Goal: Task Accomplishment & Management: Use online tool/utility

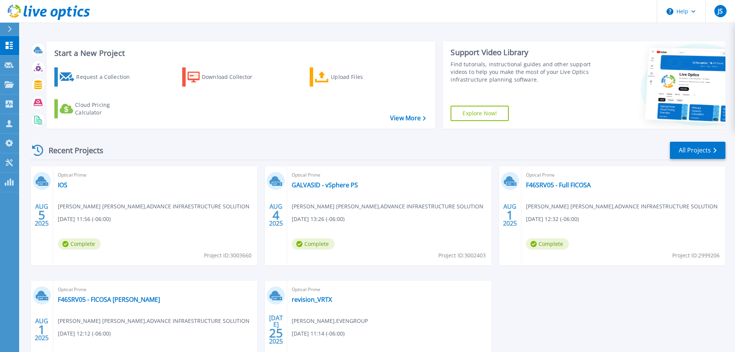
click at [253, 179] on span "Optical Prime" at bounding box center [155, 175] width 195 height 8
click at [542, 185] on link "F46SRV05 - Full FICOSA" at bounding box center [558, 185] width 65 height 8
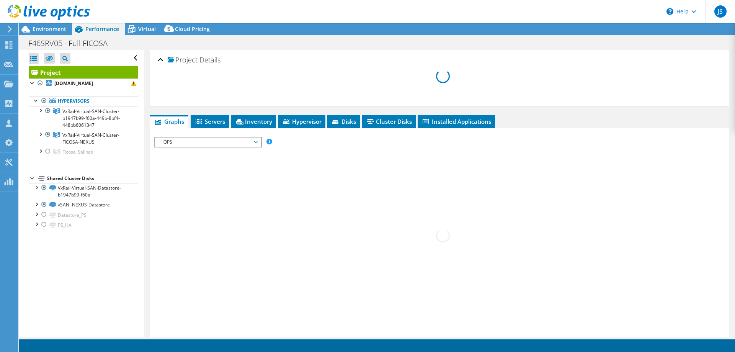
select select "USD"
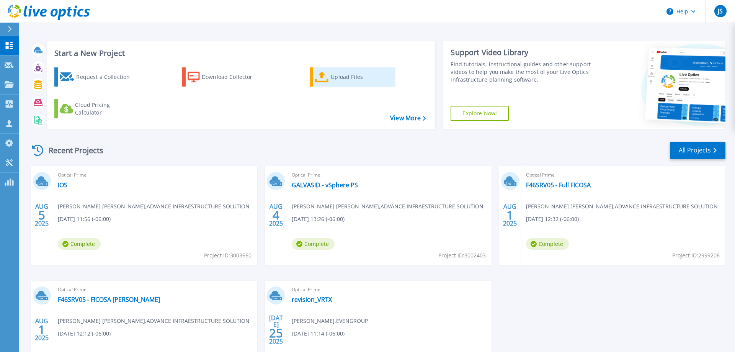
click at [333, 79] on div "Upload Files" at bounding box center [361, 76] width 61 height 15
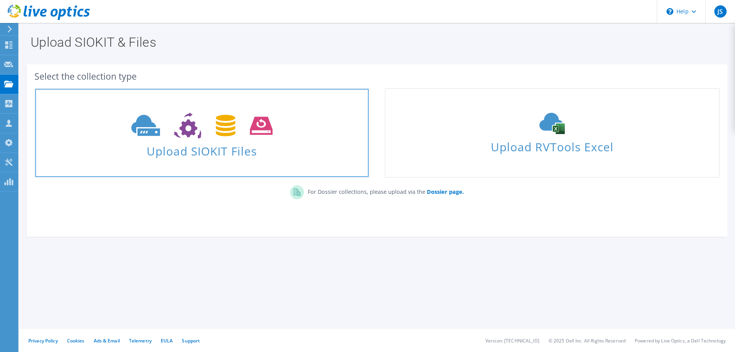
click at [257, 127] on use at bounding box center [201, 125] width 141 height 26
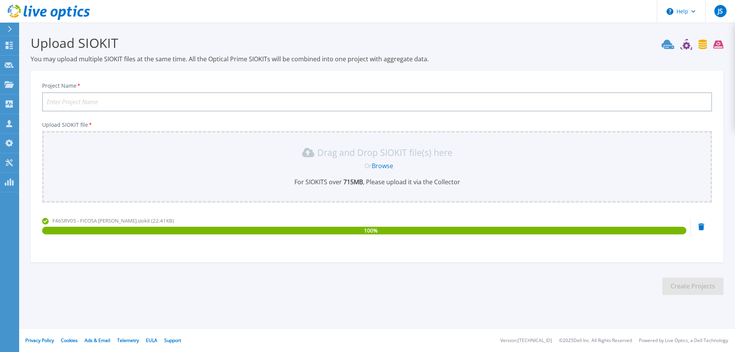
click at [205, 100] on input "Project Name *" at bounding box center [377, 101] width 670 height 19
type input "FICOSA - Infraestructura VxRAIL"
click at [223, 181] on div "Drag and Drop SIOKIT file(s) here Or Browse For SIOKITS over 715 MB , Please up…" at bounding box center [377, 167] width 670 height 72
click at [565, 263] on section "Upload SIOKIT You may upload multiple SIOKIT files at the same time. All the Op…" at bounding box center [377, 167] width 716 height 289
click at [681, 289] on button "Create Projects" at bounding box center [692, 285] width 61 height 17
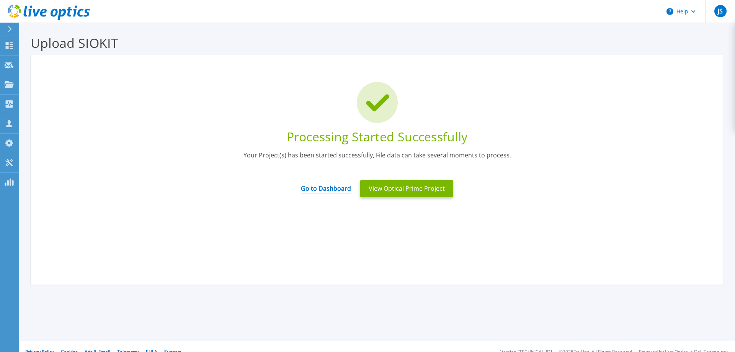
click at [350, 190] on link "Go to Dashboard" at bounding box center [326, 185] width 50 height 15
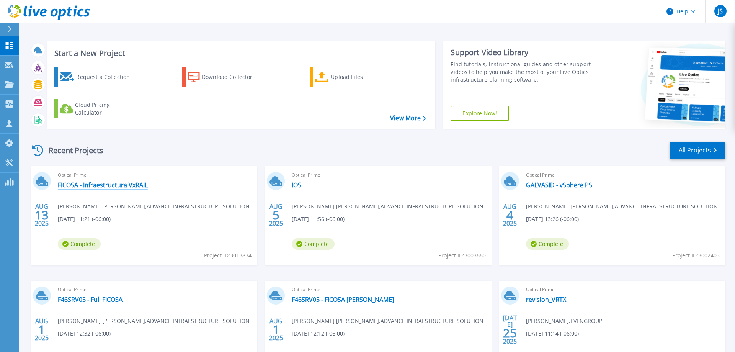
click at [137, 186] on link "FICOSA - Infraestructura VxRAIL" at bounding box center [103, 185] width 90 height 8
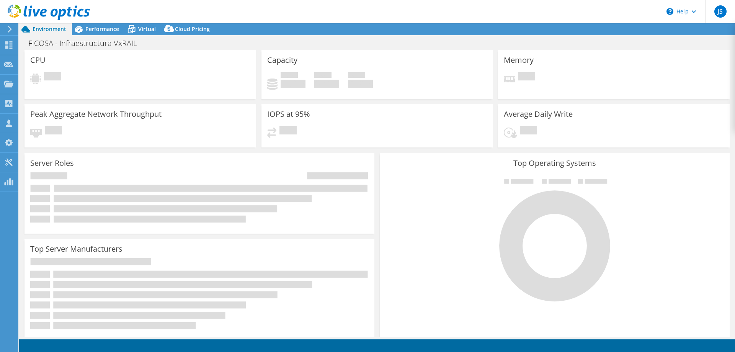
select select "USD"
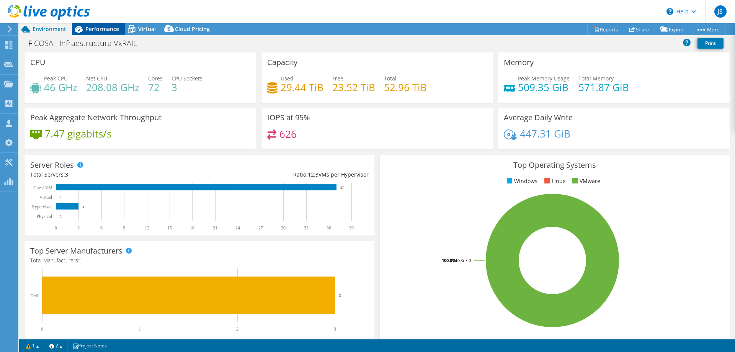
click at [118, 33] on div "Performance" at bounding box center [98, 29] width 53 height 12
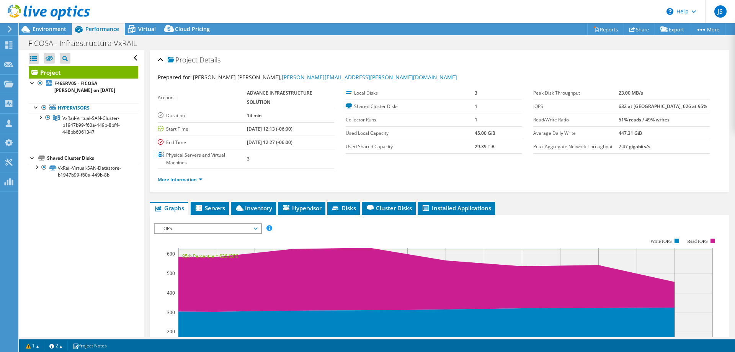
click at [257, 117] on b "14 min" at bounding box center [254, 115] width 15 height 7
drag, startPoint x: 251, startPoint y: 119, endPoint x: 231, endPoint y: 119, distance: 19.5
click at [231, 119] on tr "Duration 14 min" at bounding box center [246, 115] width 176 height 13
click at [40, 119] on div at bounding box center [40, 117] width 8 height 8
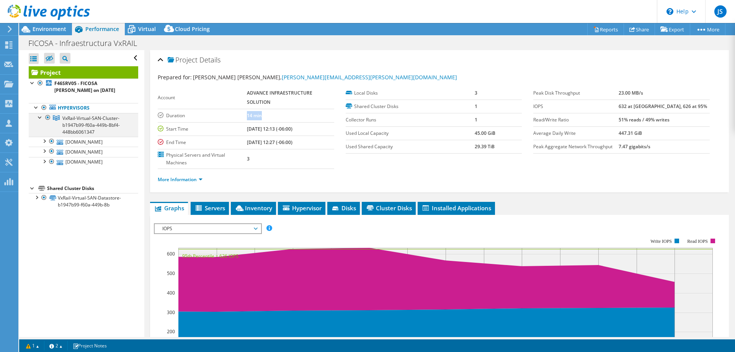
click at [40, 119] on div at bounding box center [40, 117] width 8 height 8
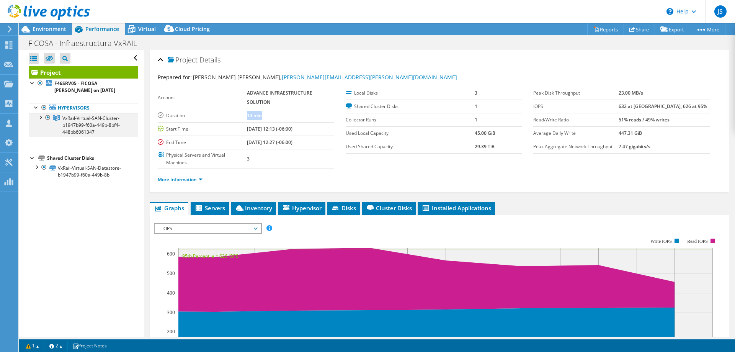
click at [40, 119] on div at bounding box center [40, 117] width 8 height 8
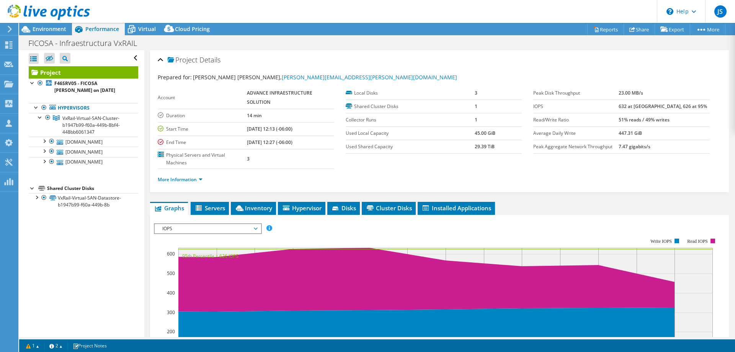
click at [422, 68] on div "Project Details" at bounding box center [439, 60] width 563 height 16
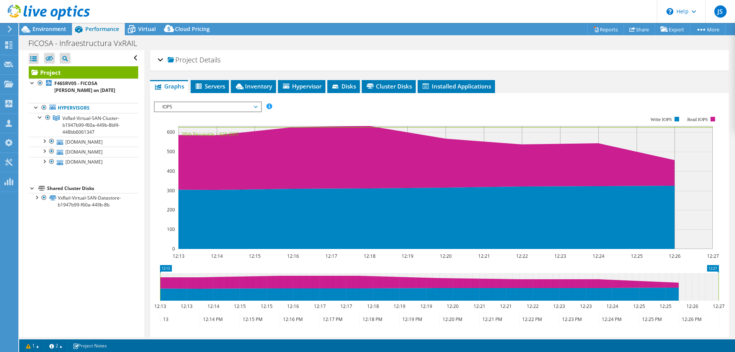
click at [414, 68] on div "Project Details" at bounding box center [439, 60] width 563 height 16
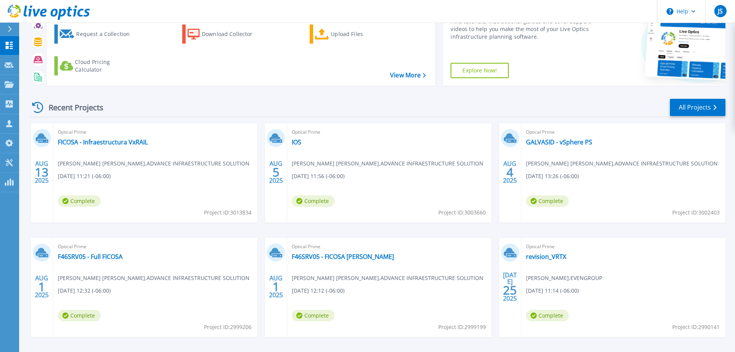
scroll to position [44, 0]
click at [118, 258] on link "F46SRV05 - Full FICOSA" at bounding box center [90, 256] width 65 height 8
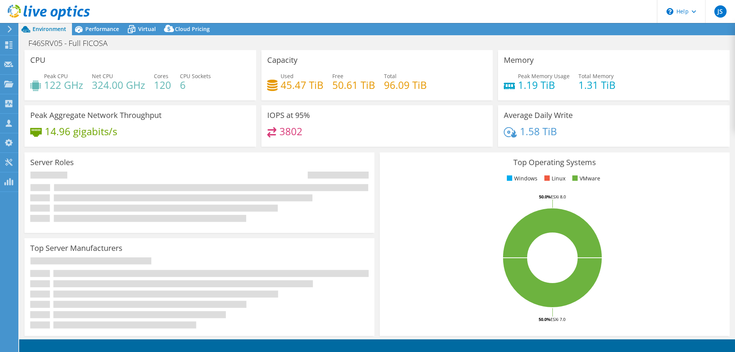
select select "USD"
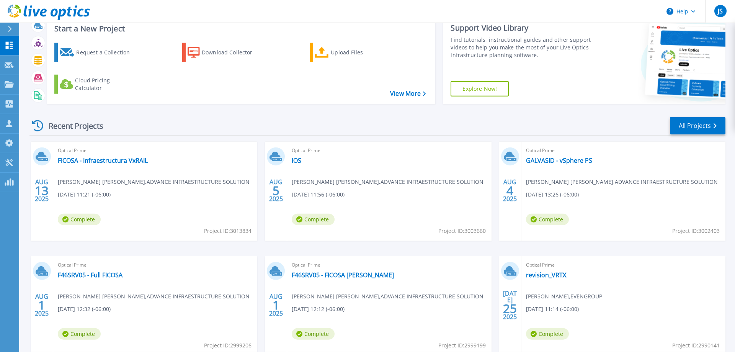
scroll to position [44, 0]
